Goal: Download file/media

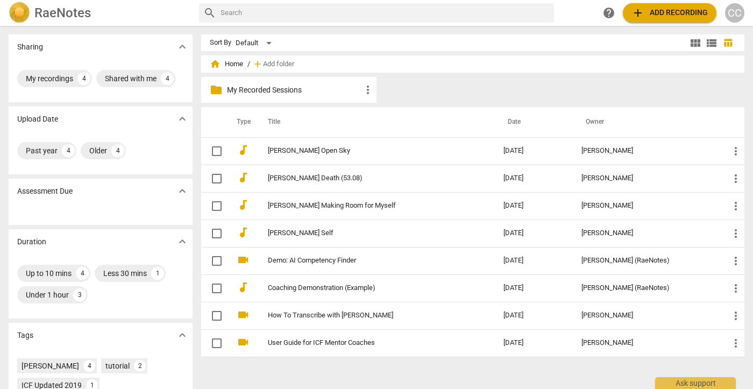
click at [246, 92] on p "My Recorded Sessions" at bounding box center [294, 89] width 134 height 11
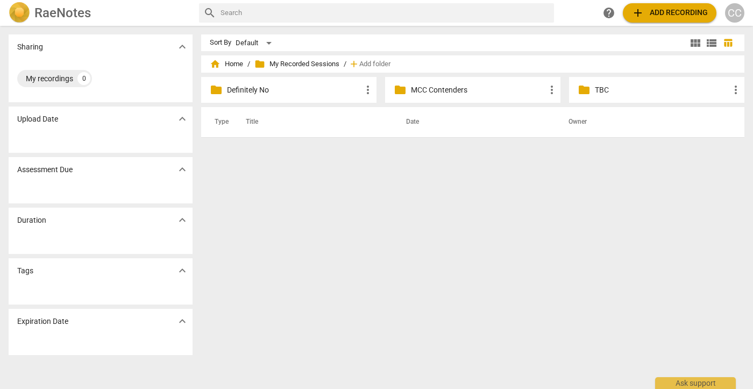
click at [437, 91] on p "MCC Contenders" at bounding box center [478, 89] width 134 height 11
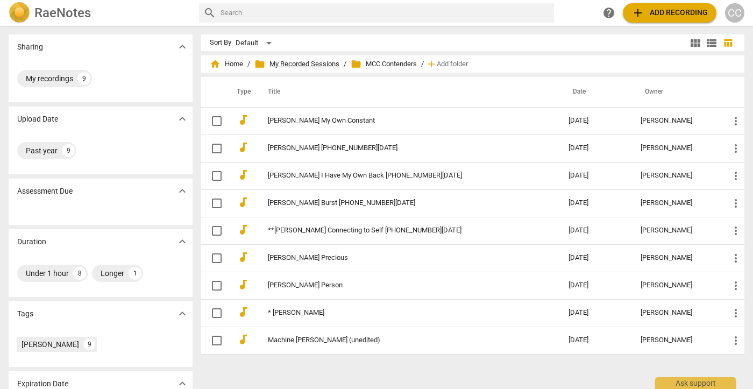
click at [300, 61] on span "folder My Recorded Sessions" at bounding box center [296, 64] width 85 height 11
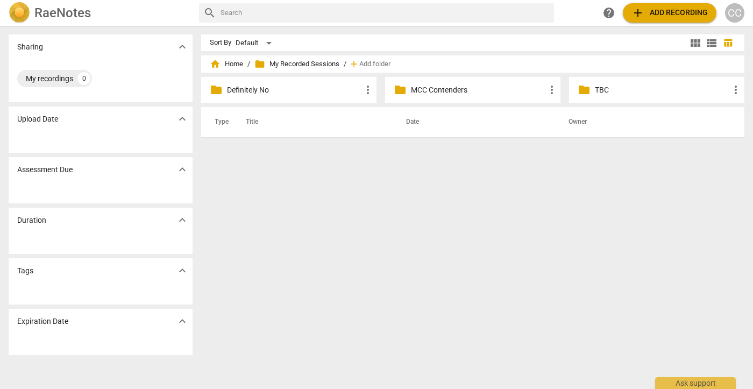
click at [283, 65] on span "folder My Recorded Sessions" at bounding box center [296, 64] width 85 height 11
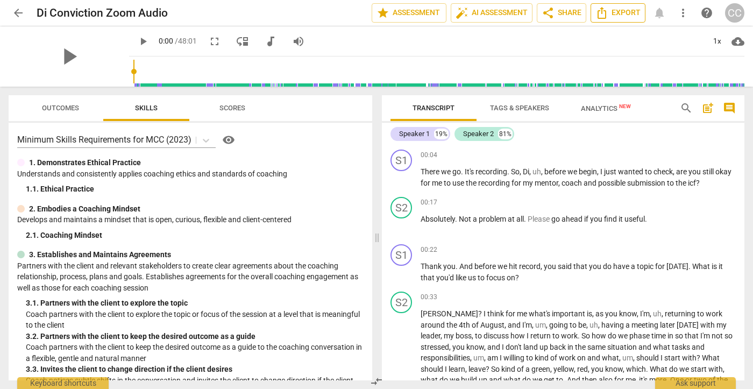
click at [616, 15] on span "Export" at bounding box center [617, 12] width 45 height 13
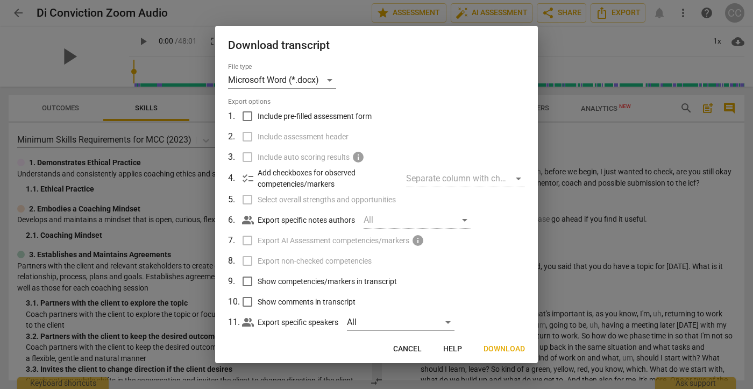
click at [512, 180] on div "Separate column with check marks" at bounding box center [465, 178] width 119 height 17
click at [511, 179] on div "Separate column with check marks" at bounding box center [465, 178] width 119 height 17
click at [456, 177] on div "Separate column with check marks" at bounding box center [465, 178] width 119 height 17
click at [494, 347] on span "Download" at bounding box center [504, 349] width 41 height 11
